Goal: Information Seeking & Learning: Learn about a topic

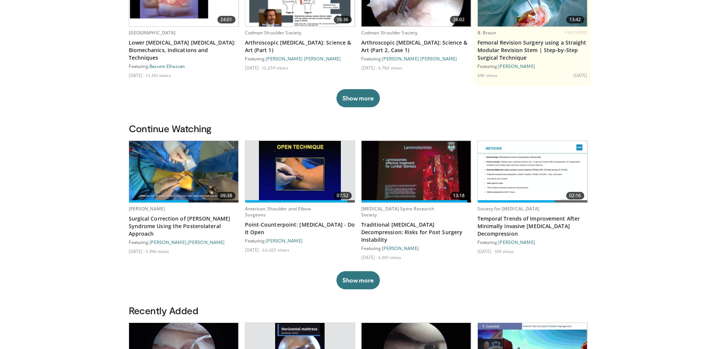
scroll to position [113, 0]
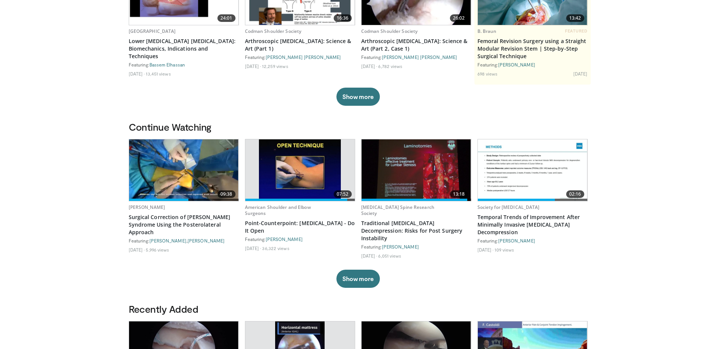
click at [188, 174] on img at bounding box center [183, 170] width 109 height 62
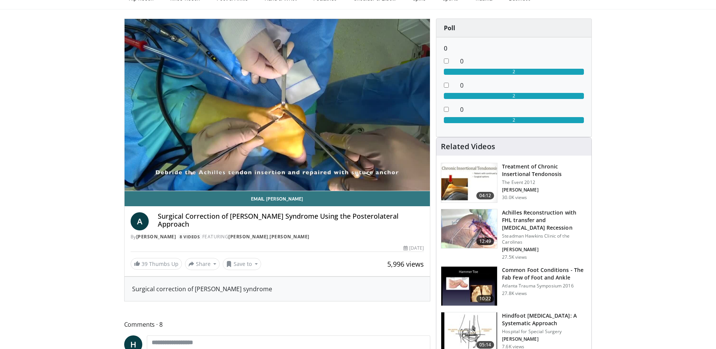
scroll to position [21, 0]
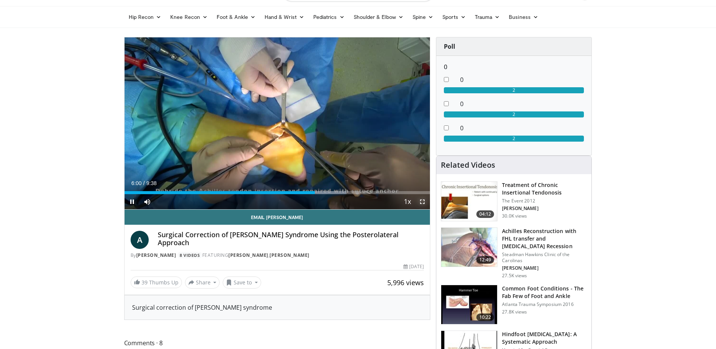
click at [421, 201] on span "Video Player" at bounding box center [422, 201] width 15 height 15
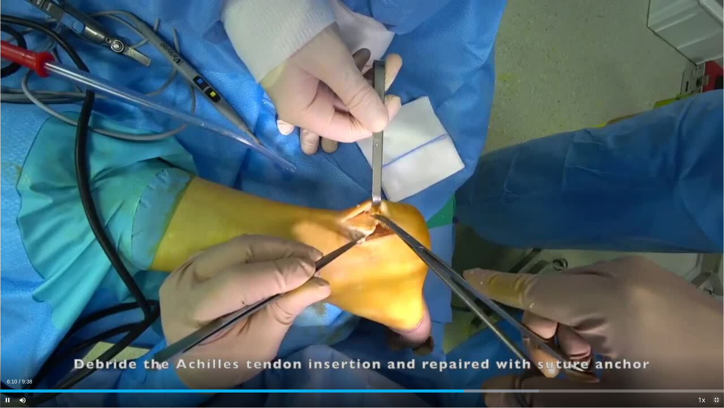
click at [714, 348] on span "Video Player" at bounding box center [716, 399] width 15 height 15
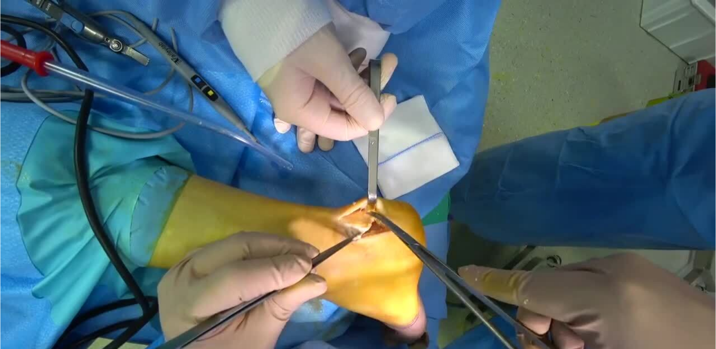
scroll to position [264, 0]
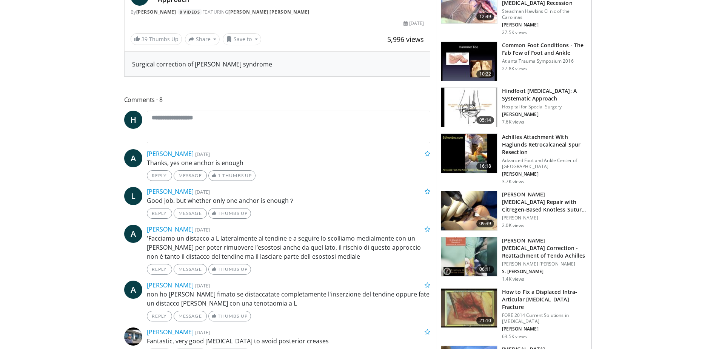
click at [471, 154] on img at bounding box center [469, 153] width 56 height 39
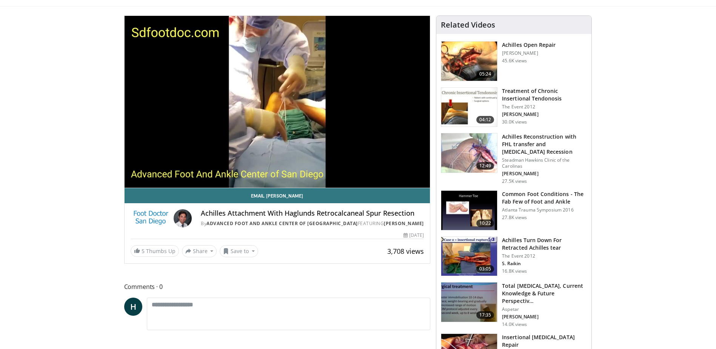
scroll to position [38, 0]
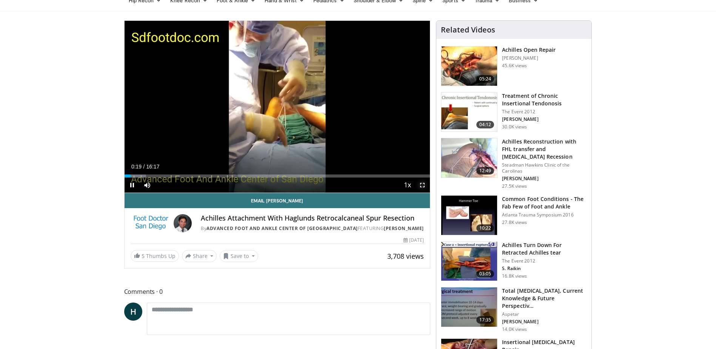
click at [423, 181] on span "Video Player" at bounding box center [422, 184] width 15 height 15
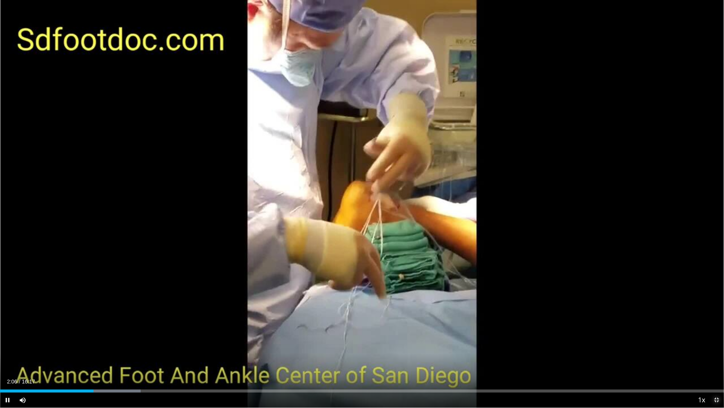
click at [715, 348] on span "Video Player" at bounding box center [716, 399] width 15 height 15
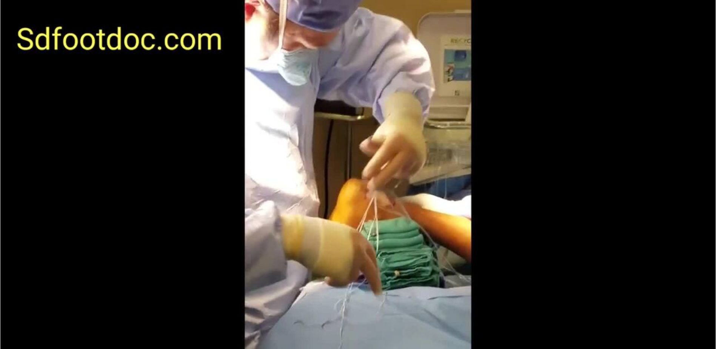
scroll to position [113, 0]
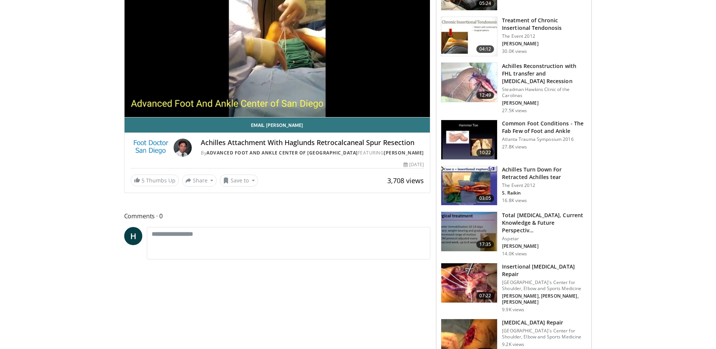
click at [520, 177] on h3 "Achilles Turn Down For Retracted Achilles tear" at bounding box center [544, 173] width 85 height 15
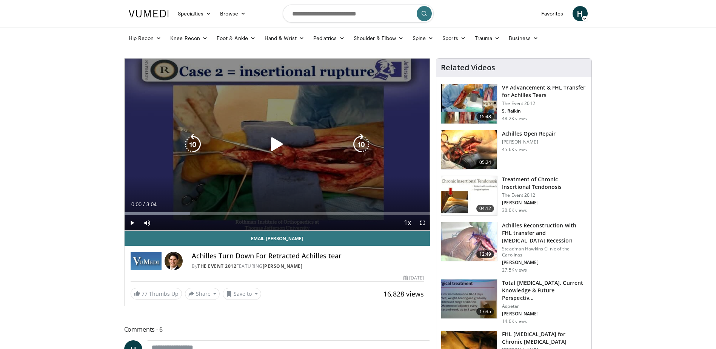
click at [279, 143] on icon "Video Player" at bounding box center [276, 144] width 21 height 21
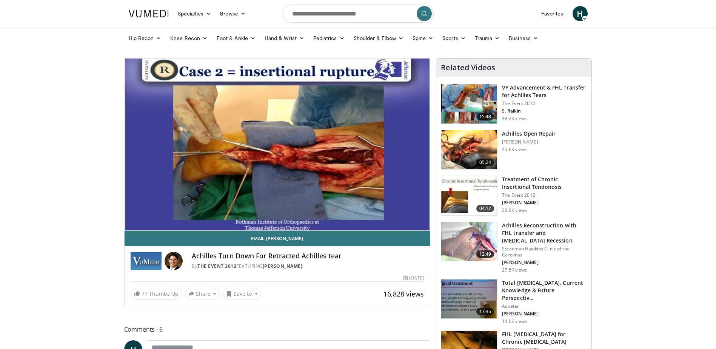
drag, startPoint x: 407, startPoint y: 130, endPoint x: 369, endPoint y: 271, distance: 145.4
click at [369, 271] on div "Achilles Turn Down For Retracted Achilles tear By The Event 2012 FEATURING Stev…" at bounding box center [278, 259] width 306 height 26
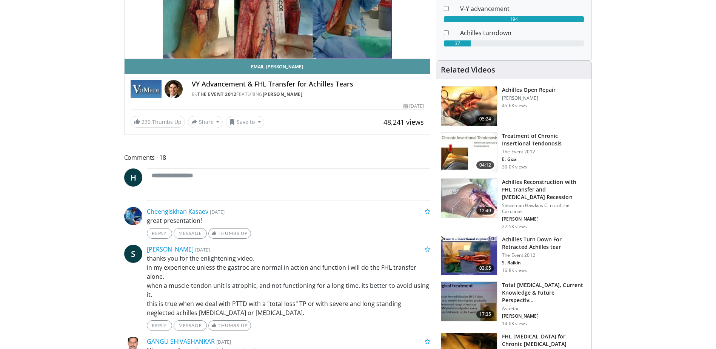
scroll to position [189, 0]
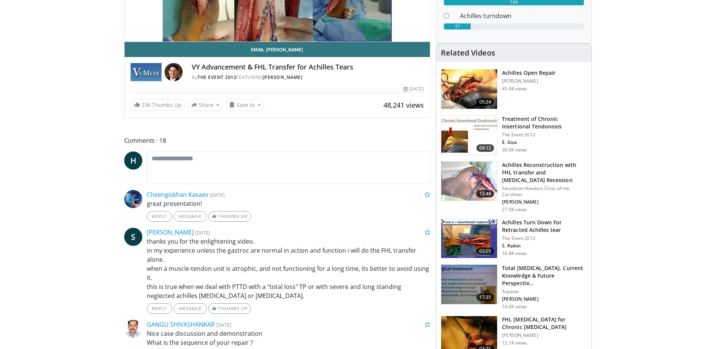
drag, startPoint x: 555, startPoint y: 238, endPoint x: 528, endPoint y: 247, distance: 28.2
click at [528, 247] on p "S. Raikin" at bounding box center [544, 246] width 85 height 6
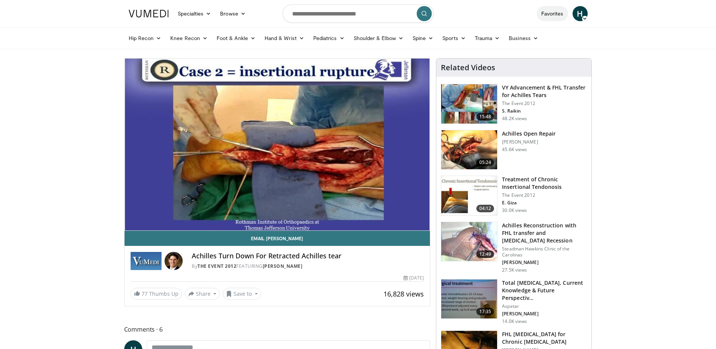
click at [556, 16] on link "Favorites" at bounding box center [552, 13] width 31 height 15
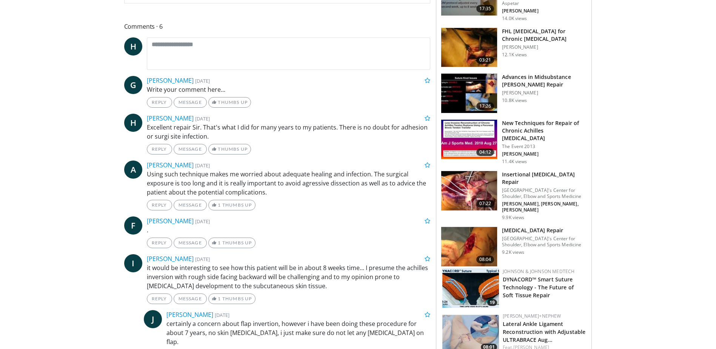
scroll to position [302, 0]
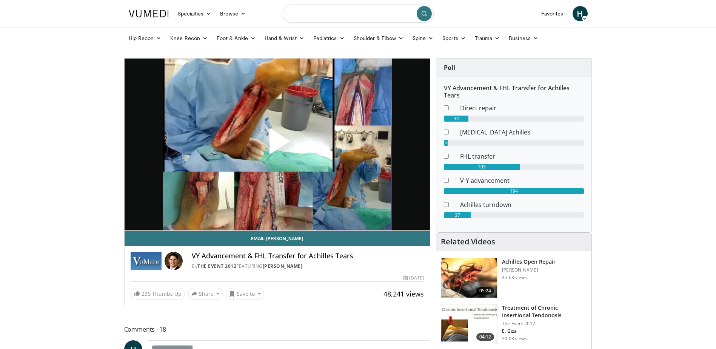
click at [360, 13] on input "Search topics, interventions" at bounding box center [358, 14] width 151 height 18
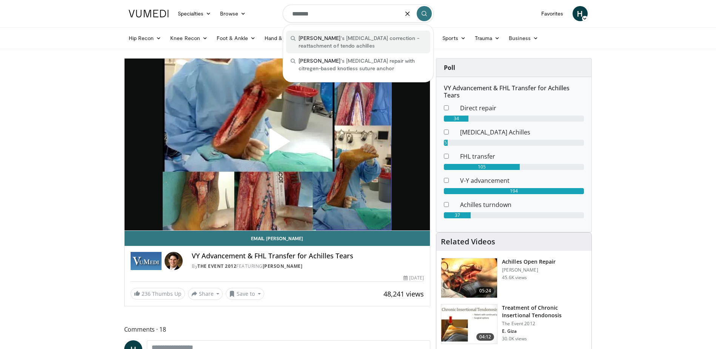
click at [338, 45] on span "haglund 's deformity correction - reattachment of tendo achilles" at bounding box center [361, 41] width 127 height 15
type input "**********"
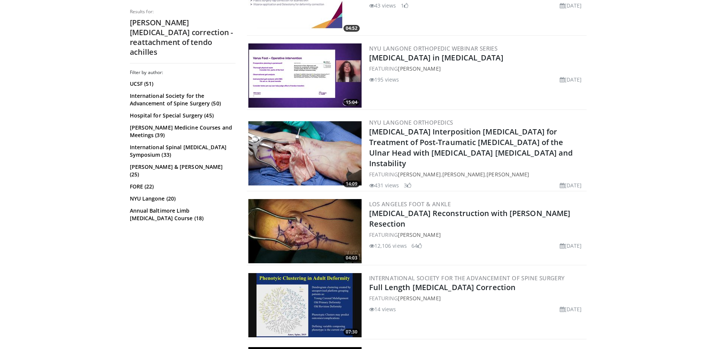
scroll to position [566, 0]
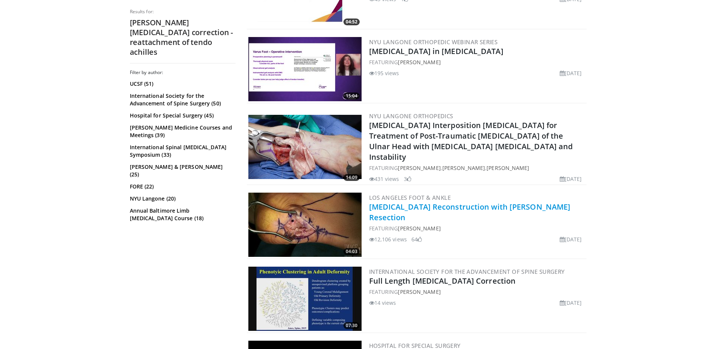
click at [428, 201] on link "Achilles Tendon Reconstruction with Haglund Resection" at bounding box center [469, 211] width 201 height 21
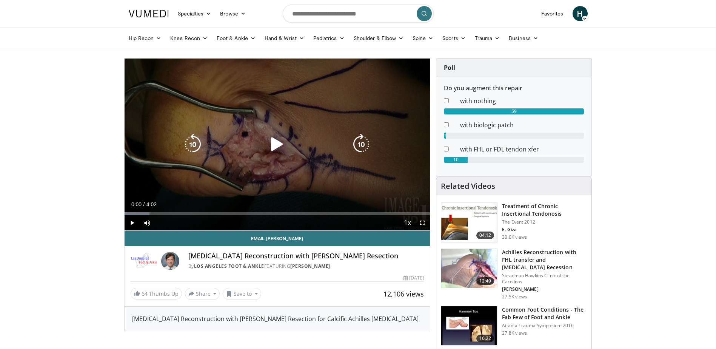
click at [277, 145] on icon "Video Player" at bounding box center [276, 144] width 21 height 21
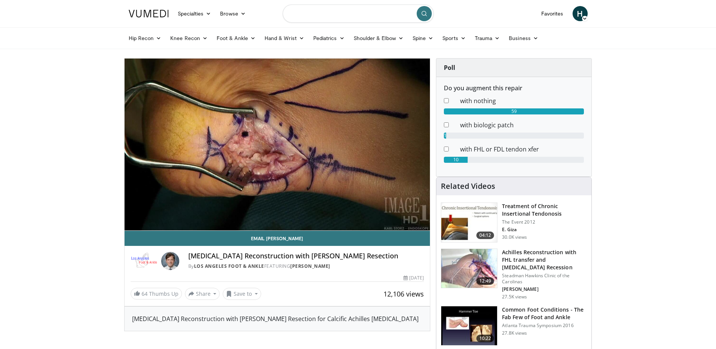
click at [343, 15] on input "Search topics, interventions" at bounding box center [358, 14] width 151 height 18
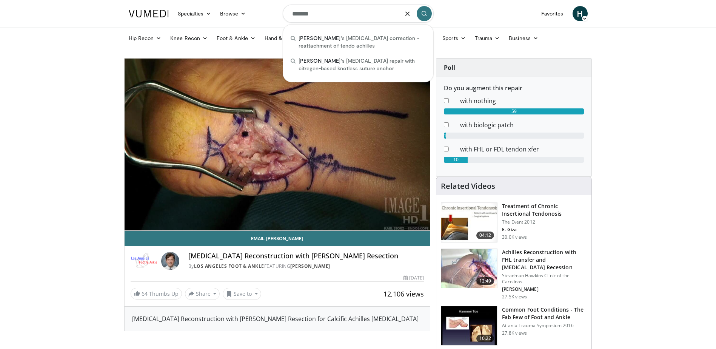
type input "*******"
click at [423, 13] on icon "submit" at bounding box center [424, 14] width 6 height 6
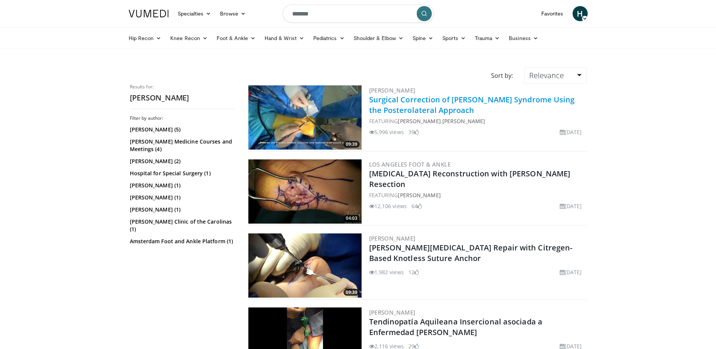
click at [422, 98] on link "Surgical Correction of Haglund Syndrome Using the Posterolateral Approach" at bounding box center [472, 104] width 206 height 21
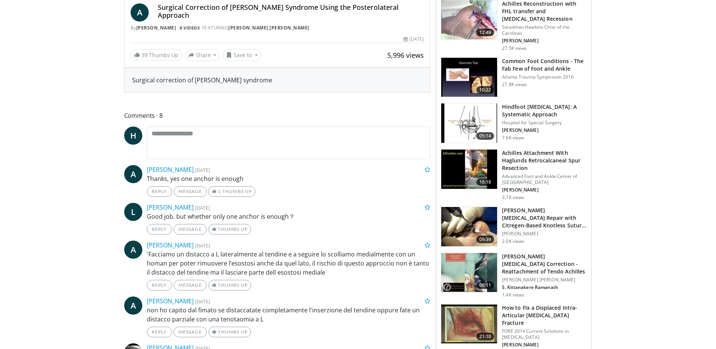
scroll to position [22, 0]
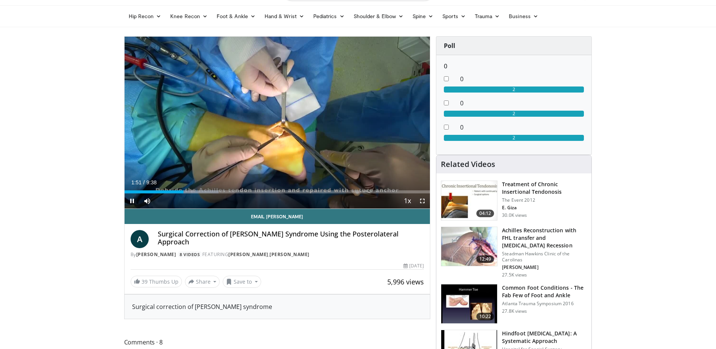
drag, startPoint x: 424, startPoint y: 208, endPoint x: 420, endPoint y: 200, distance: 8.9
click at [420, 200] on video-js "**********" at bounding box center [278, 123] width 306 height 172
click at [425, 201] on span "Video Player" at bounding box center [422, 200] width 15 height 15
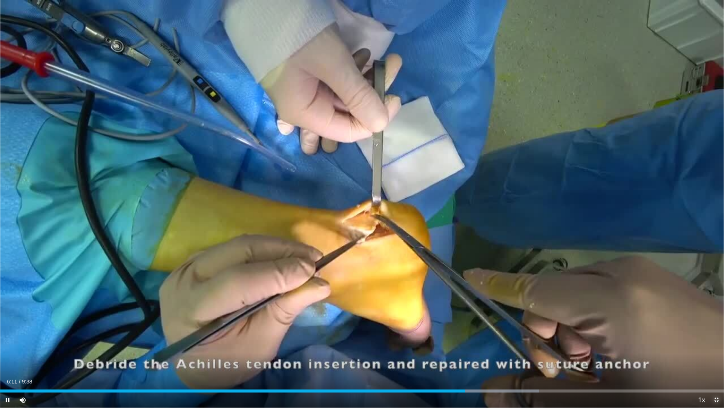
click at [715, 348] on span "Video Player" at bounding box center [716, 399] width 15 height 15
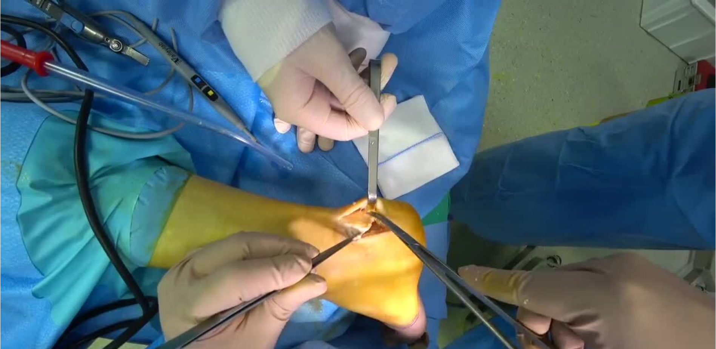
scroll to position [211, 0]
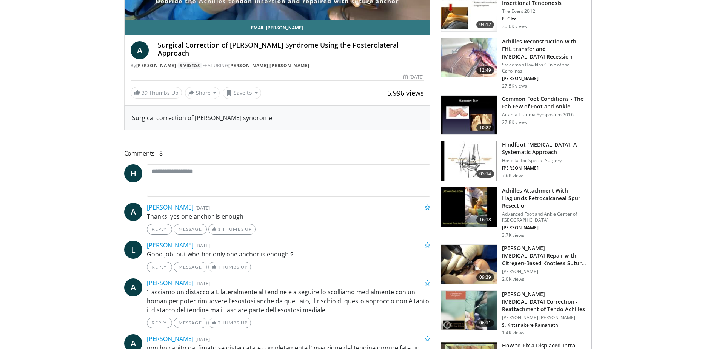
click at [513, 195] on h3 "Achilles Attachment With Haglunds Retrocalcaneal Spur Resection" at bounding box center [544, 198] width 85 height 23
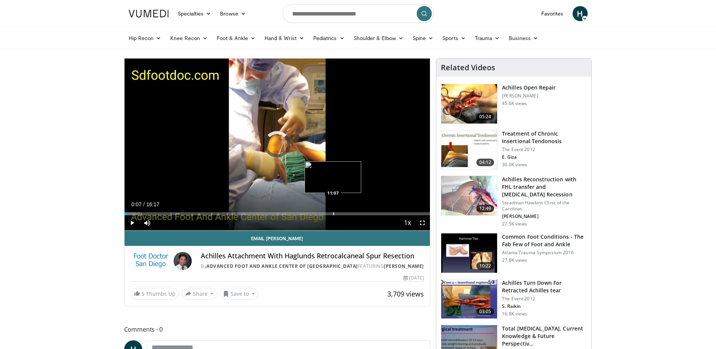
click at [333, 212] on div "Progress Bar" at bounding box center [333, 213] width 1 height 3
